Goal: Find specific page/section: Find specific page/section

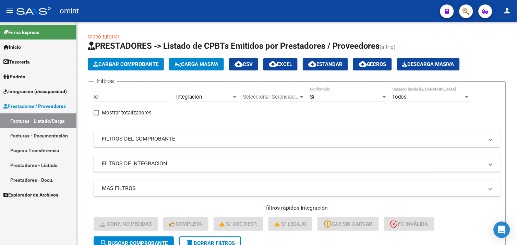
scroll to position [0, 679]
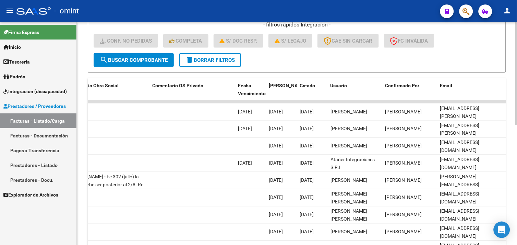
click at [205, 61] on span "delete Borrar Filtros" at bounding box center [210, 60] width 49 height 6
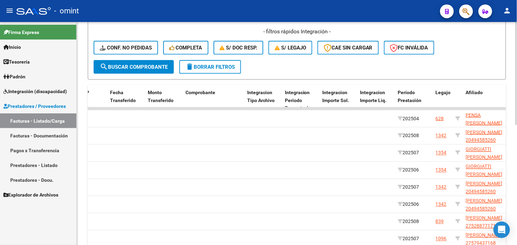
scroll to position [69, 0]
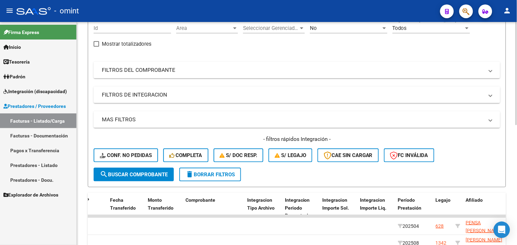
click at [191, 157] on span "Completa" at bounding box center [185, 155] width 33 height 6
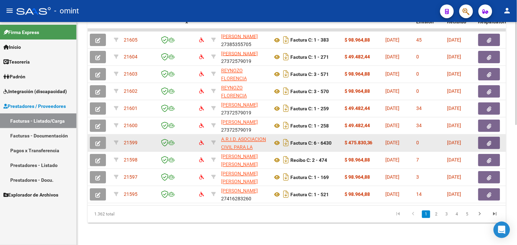
scroll to position [0, 15]
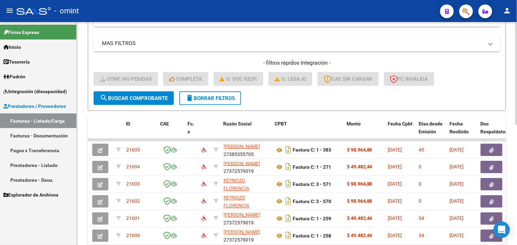
click at [195, 99] on span "delete Borrar Filtros" at bounding box center [210, 98] width 49 height 6
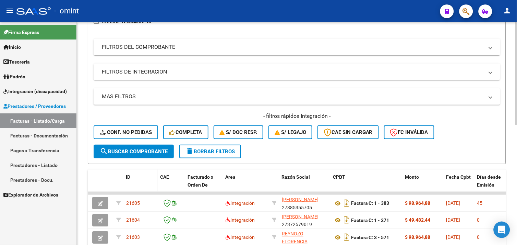
scroll to position [145, 0]
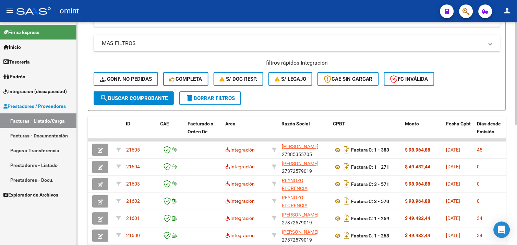
click at [128, 81] on span "Conf. no pedidas" at bounding box center [126, 79] width 52 height 6
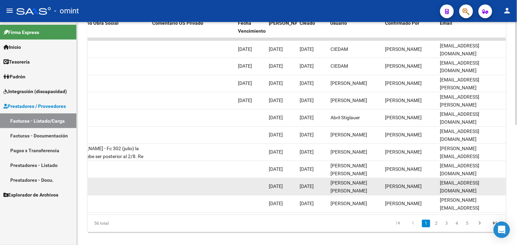
scroll to position [259, 0]
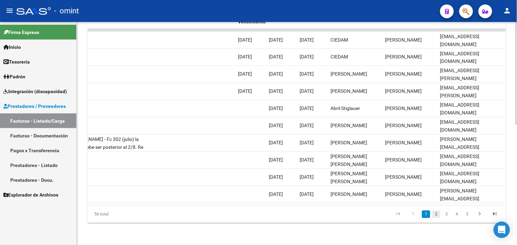
click at [437, 214] on link "2" at bounding box center [436, 214] width 8 height 8
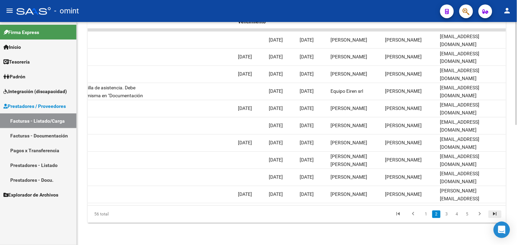
click at [493, 214] on icon "go to last page" at bounding box center [495, 215] width 9 height 8
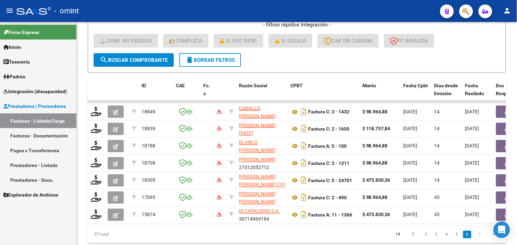
scroll to position [170, 0]
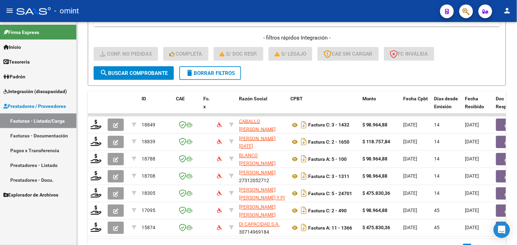
click at [24, 81] on link "Padrón" at bounding box center [38, 76] width 76 height 15
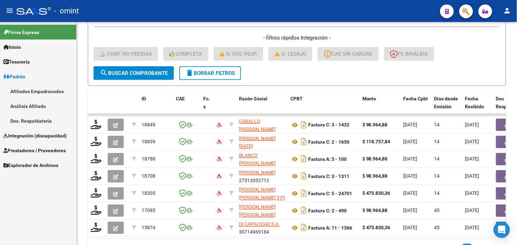
click at [44, 129] on link "Integración (discapacidad)" at bounding box center [38, 135] width 76 height 15
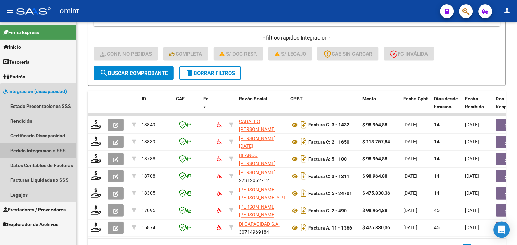
click at [43, 146] on link "Pedido Integración a SSS" at bounding box center [38, 150] width 76 height 15
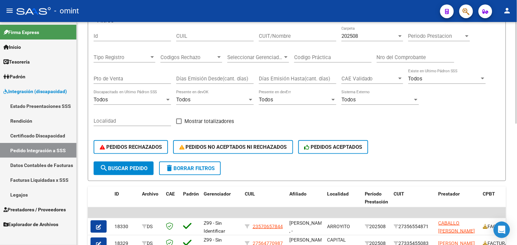
scroll to position [55, 0]
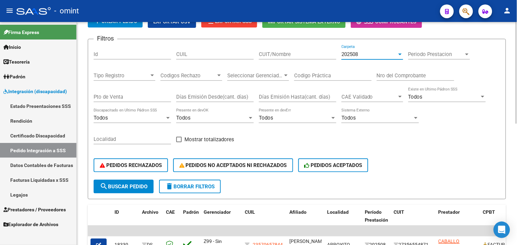
click at [352, 53] on span "202508" at bounding box center [350, 54] width 16 height 6
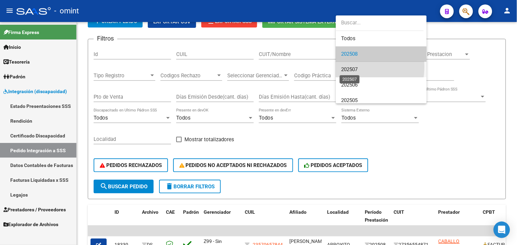
click at [354, 67] on span "202507" at bounding box center [350, 69] width 16 height 6
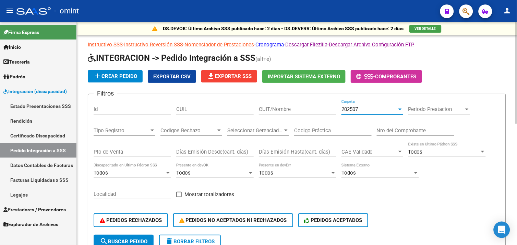
scroll to position [0, 0]
click at [359, 105] on div "202507 Carpeta" at bounding box center [373, 107] width 62 height 15
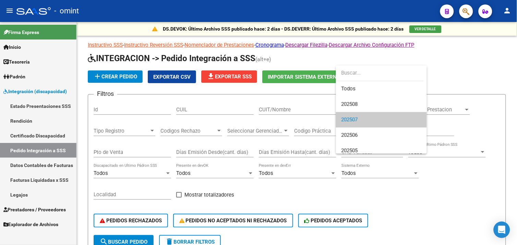
scroll to position [10, 0]
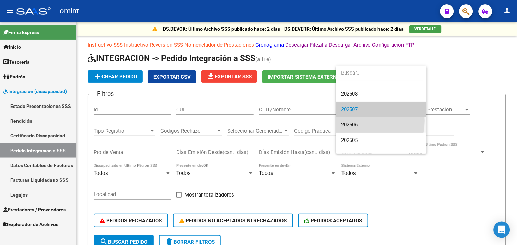
click at [362, 120] on span "202506" at bounding box center [382, 124] width 80 height 15
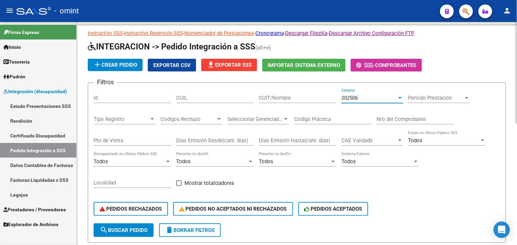
scroll to position [0, 0]
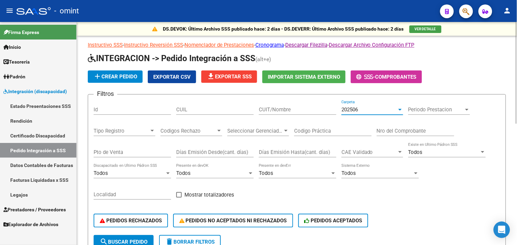
click at [358, 109] on span "202506" at bounding box center [350, 109] width 16 height 6
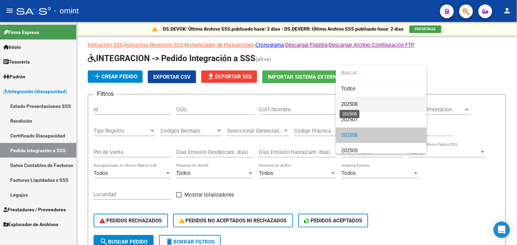
click at [357, 102] on span "202508" at bounding box center [350, 104] width 16 height 6
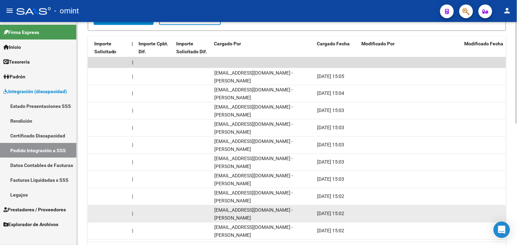
scroll to position [264, 0]
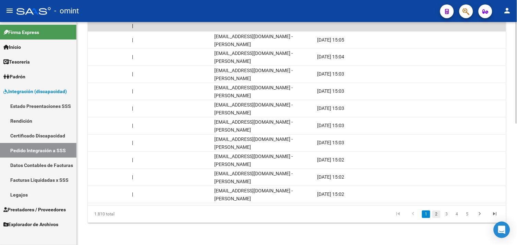
click at [439, 214] on link "2" at bounding box center [436, 214] width 8 height 8
click at [454, 214] on link "4" at bounding box center [457, 214] width 8 height 8
click at [464, 211] on link "6" at bounding box center [467, 214] width 8 height 8
click at [468, 214] on link "8" at bounding box center [467, 214] width 8 height 8
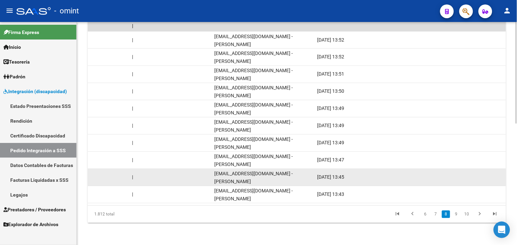
scroll to position [226, 0]
